Goal: Information Seeking & Learning: Learn about a topic

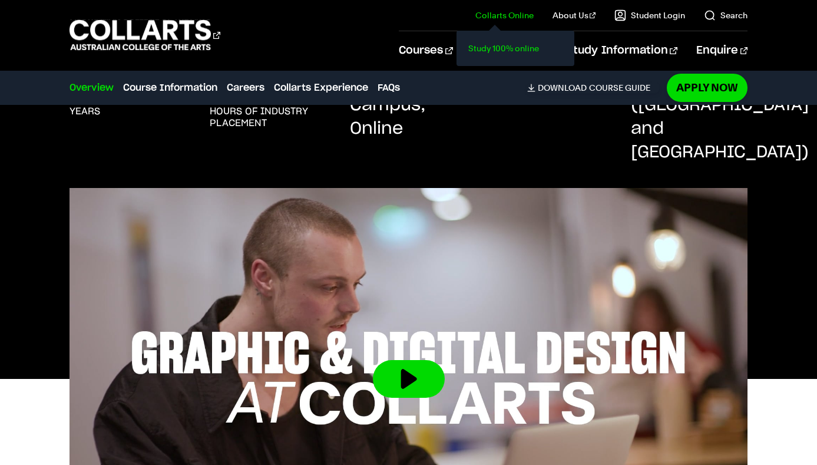
scroll to position [299, 0]
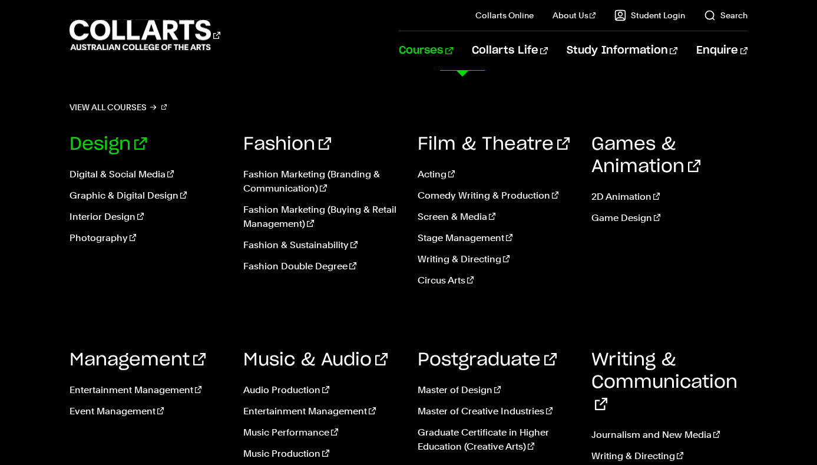
click at [100, 142] on link "Design" at bounding box center [108, 144] width 77 height 18
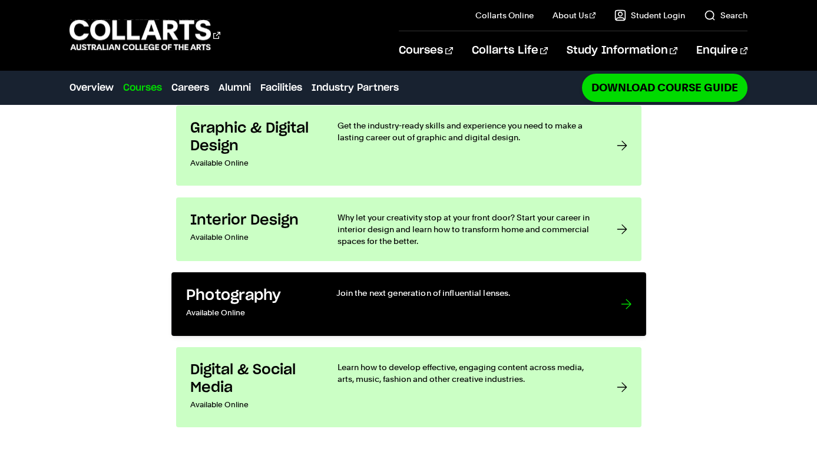
scroll to position [852, 0]
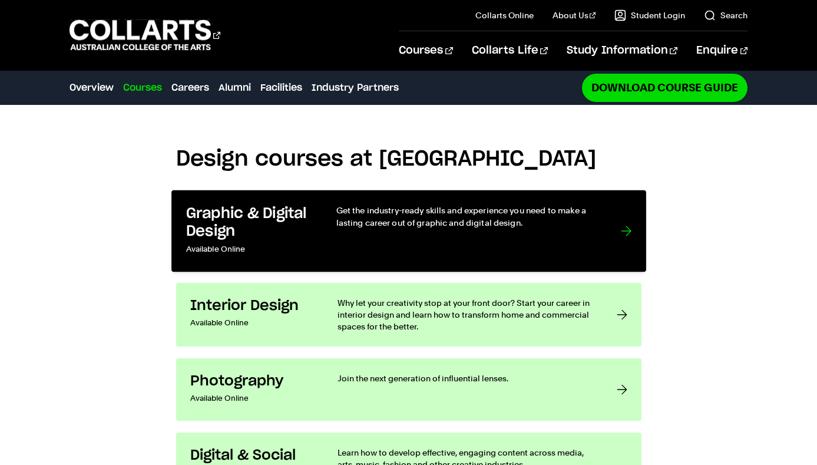
click at [501, 204] on div "Get the industry-ready skills and experience you need to make a lasting career …" at bounding box center [466, 230] width 261 height 53
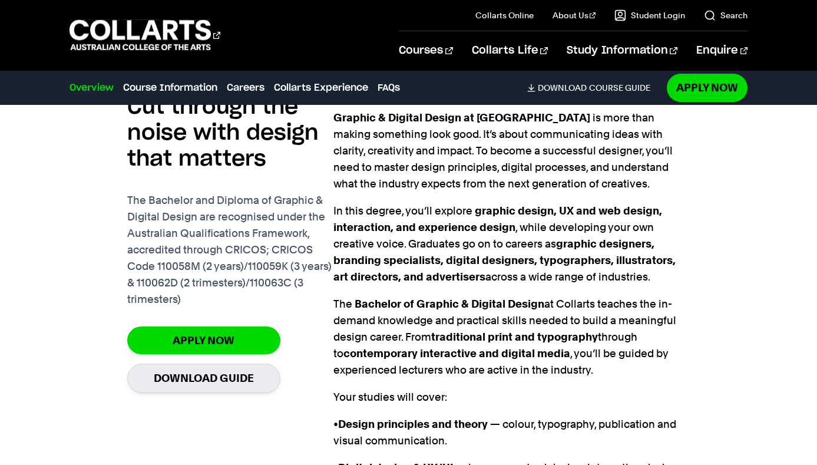
scroll to position [1129, 0]
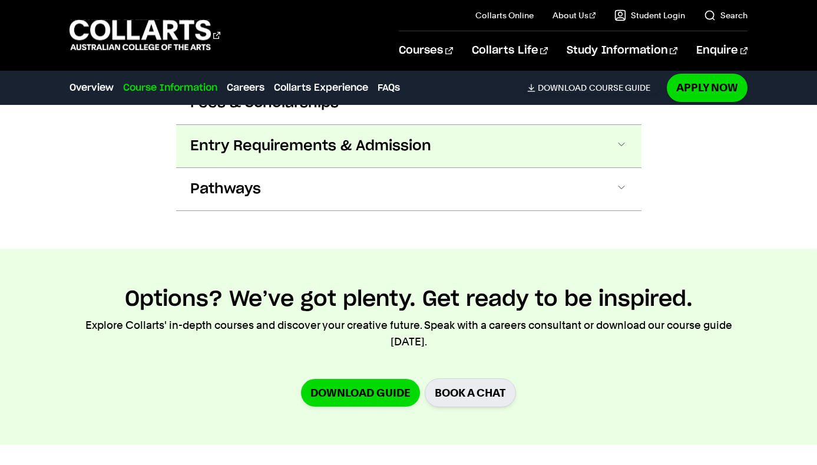
click at [376, 138] on button "Entry Requirements & Admission" at bounding box center [408, 146] width 465 height 42
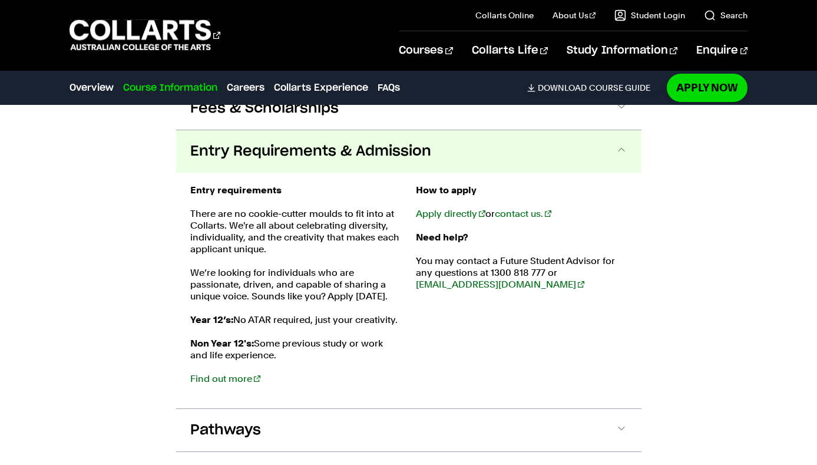
click at [422, 142] on span "Entry Requirements & Admission" at bounding box center [310, 151] width 241 height 19
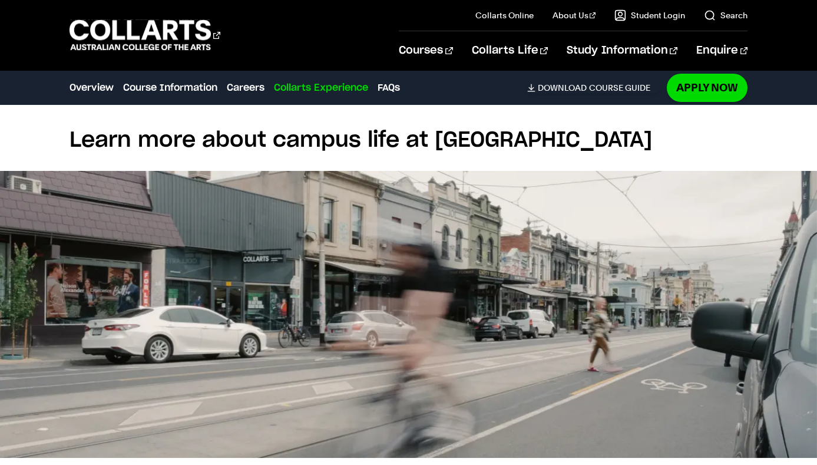
scroll to position [3265, 0]
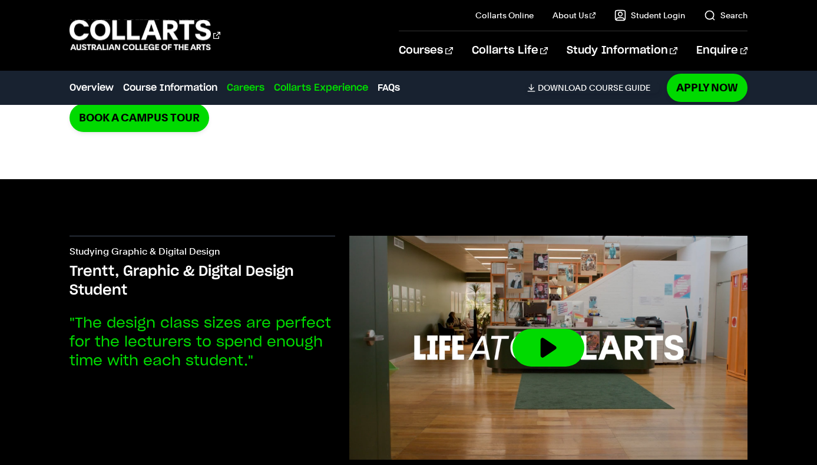
click at [254, 87] on link "Careers" at bounding box center [246, 88] width 38 height 14
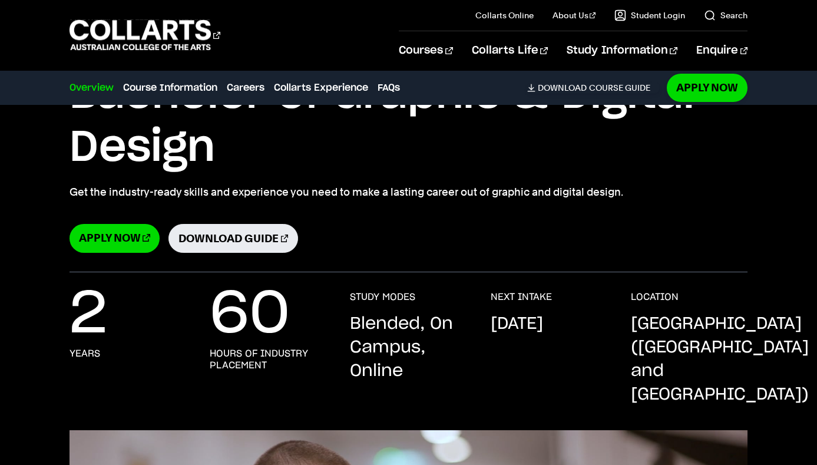
scroll to position [0, 0]
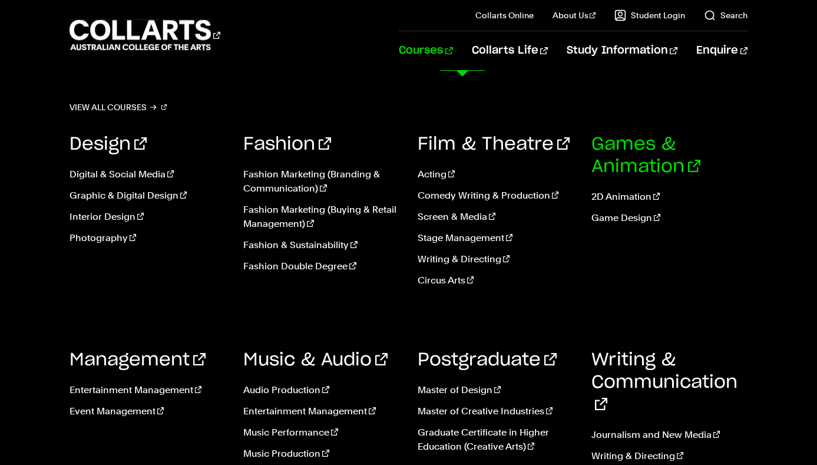
click at [641, 151] on link "Games & Animation" at bounding box center [645, 155] width 109 height 40
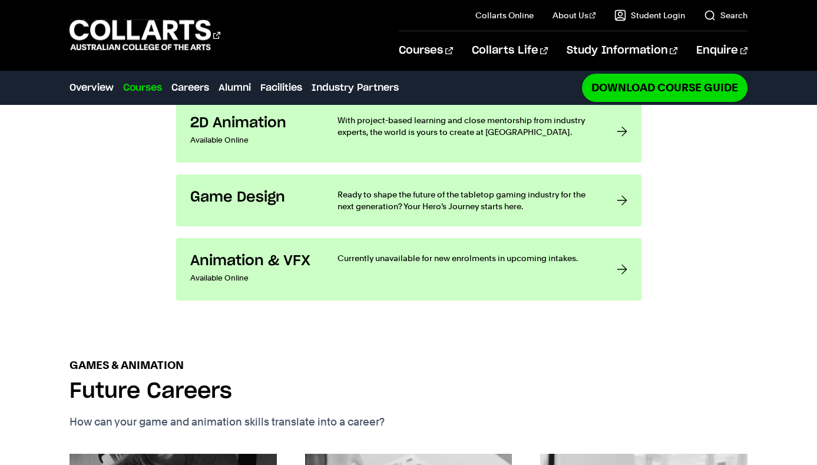
scroll to position [1294, 0]
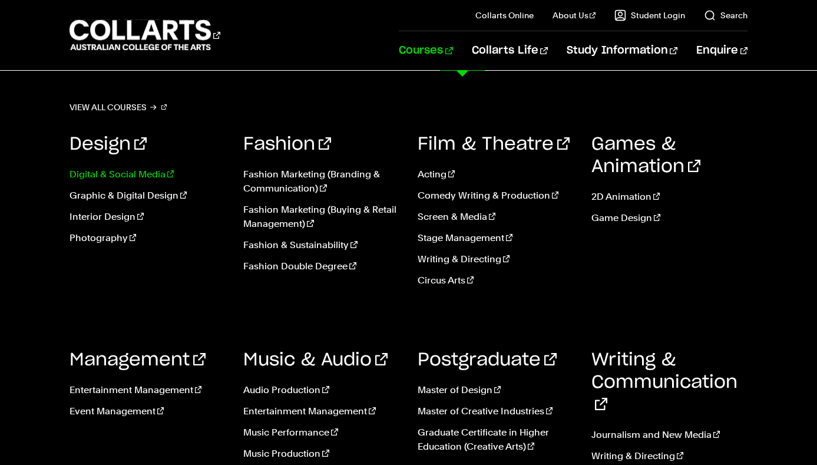
click at [138, 172] on link "Digital & Social Media" at bounding box center [148, 174] width 156 height 14
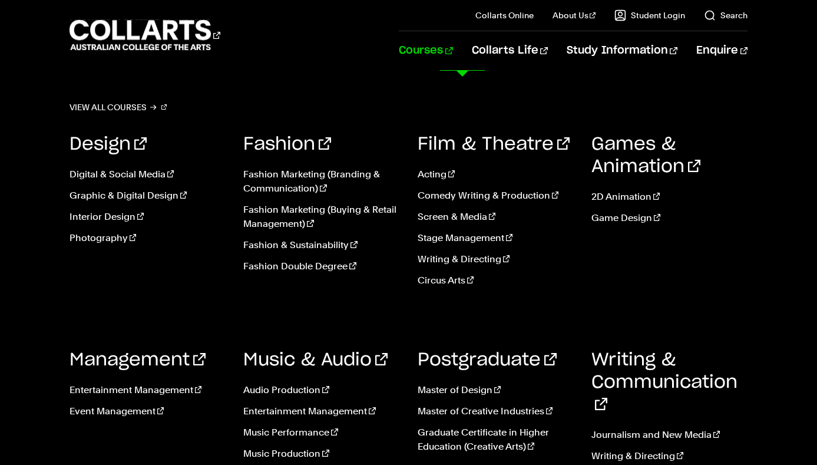
scroll to position [15, 0]
click at [143, 197] on link "Graphic & Digital Design" at bounding box center [148, 196] width 156 height 14
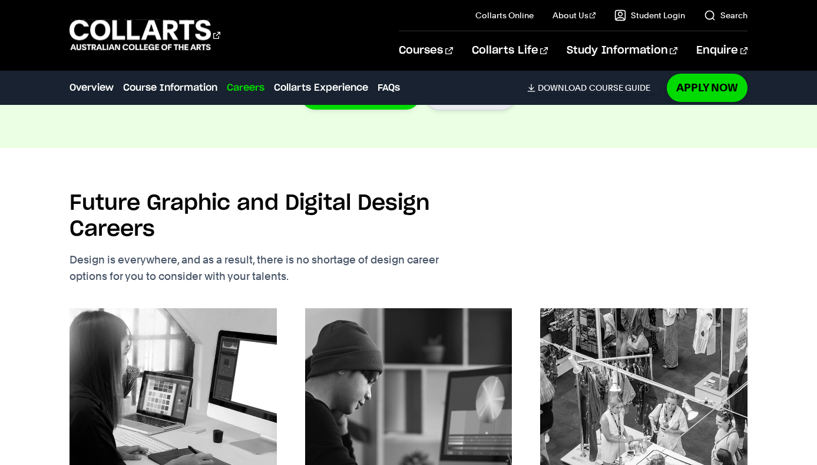
scroll to position [2131, 0]
